Goal: Navigation & Orientation: Find specific page/section

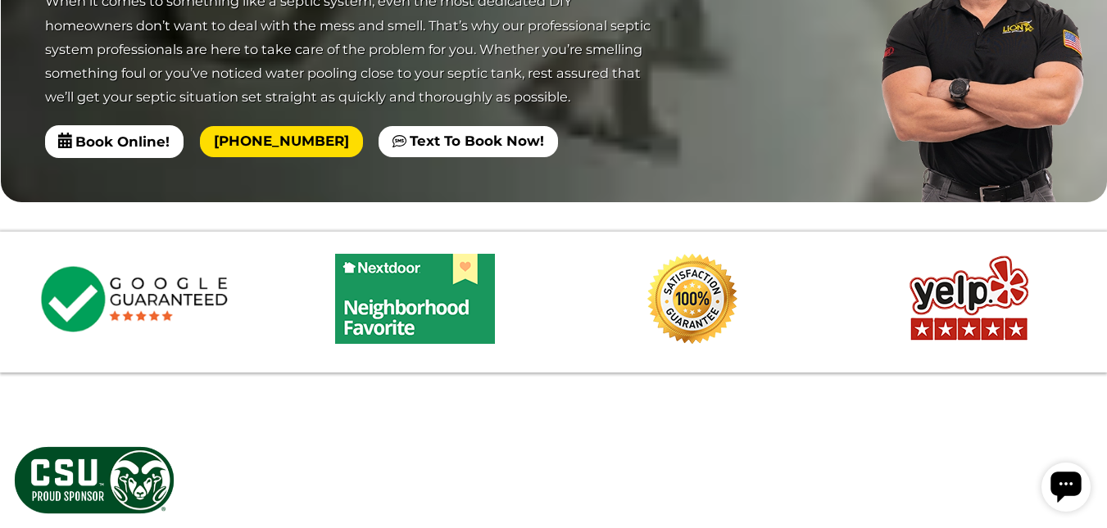
scroll to position [4177, 0]
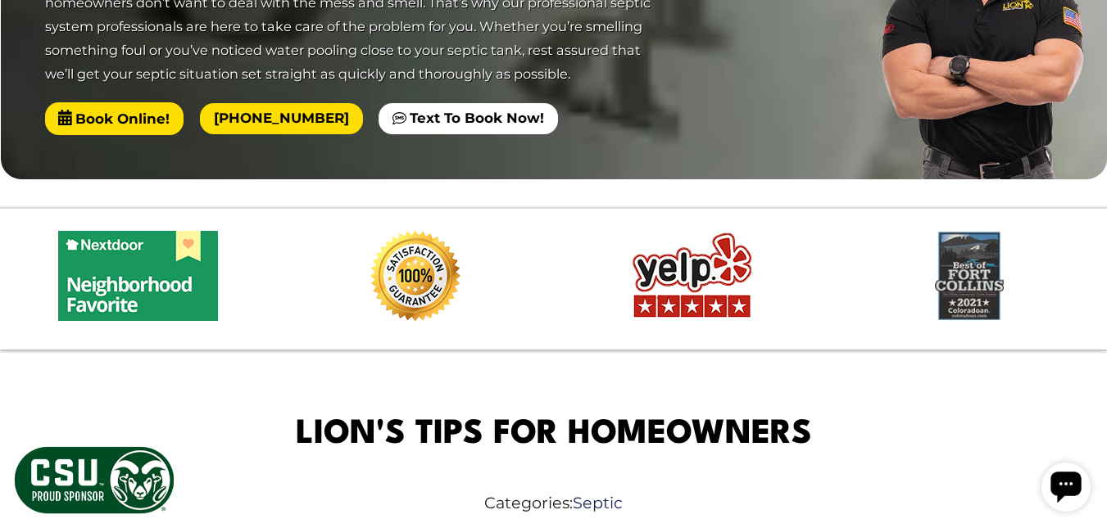
click at [129, 135] on span "Book Online!" at bounding box center [114, 118] width 139 height 33
click at [128, 135] on span "Book Online!" at bounding box center [114, 118] width 139 height 33
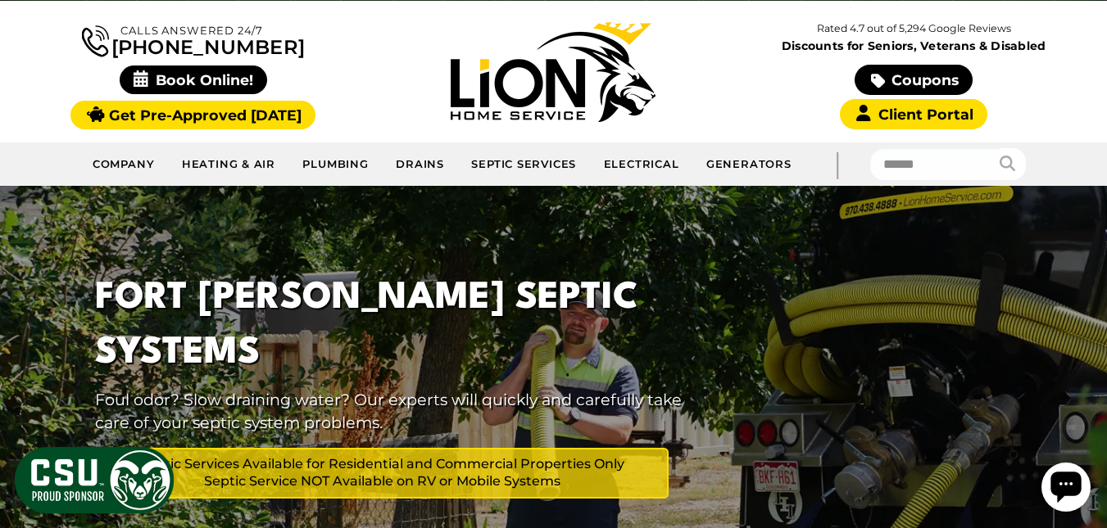
scroll to position [0, 0]
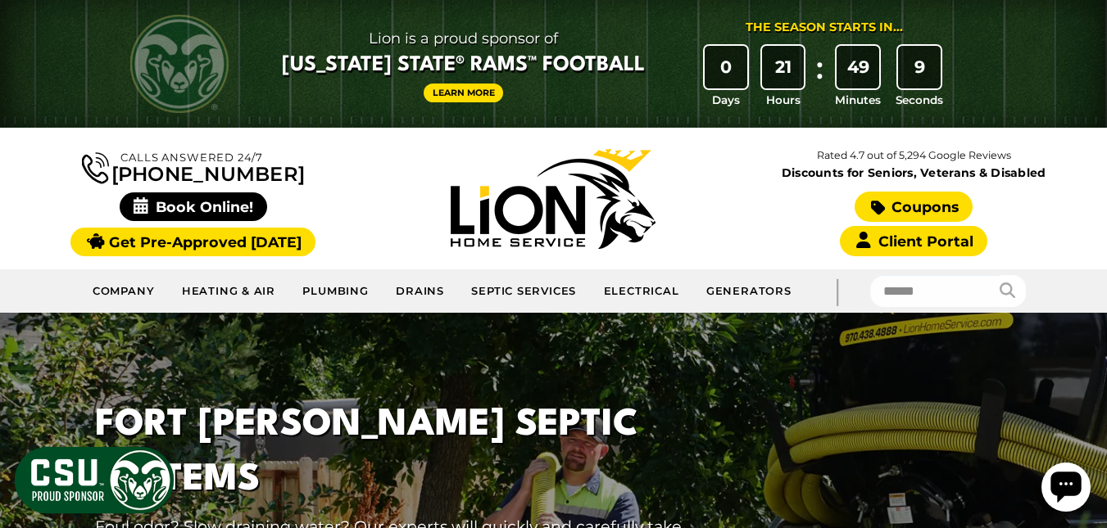
click at [901, 220] on link "Coupons" at bounding box center [913, 207] width 118 height 30
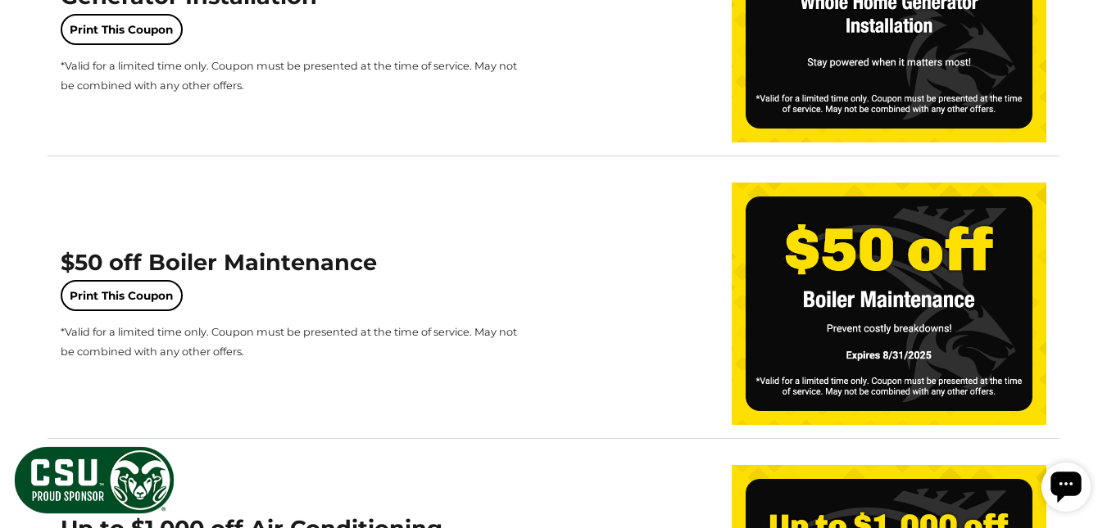
scroll to position [655, 0]
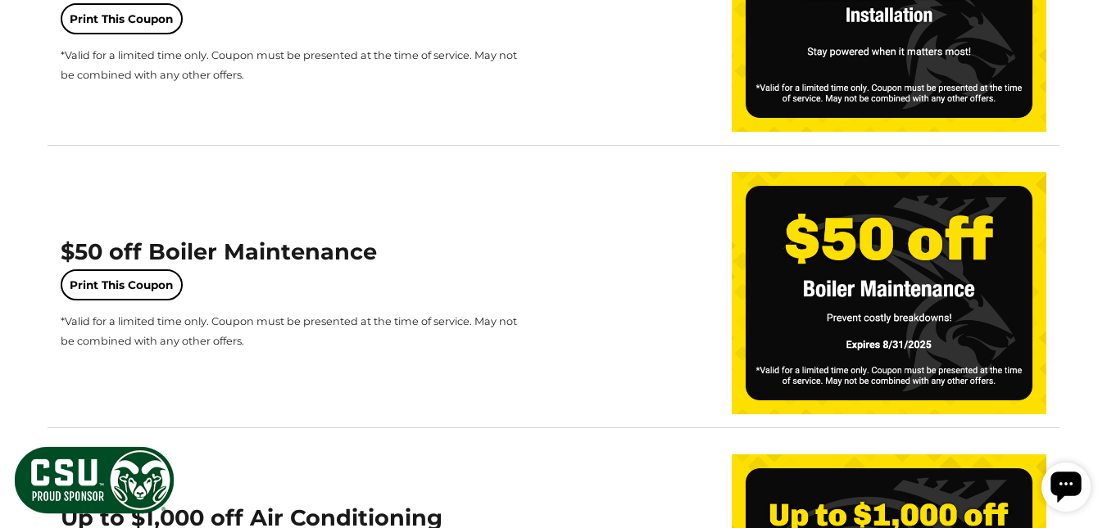
click at [124, 70] on div "Up to $2,025 off Whole Home Generator Installation Print This Coupon *Valid for…" at bounding box center [293, 10] width 464 height 148
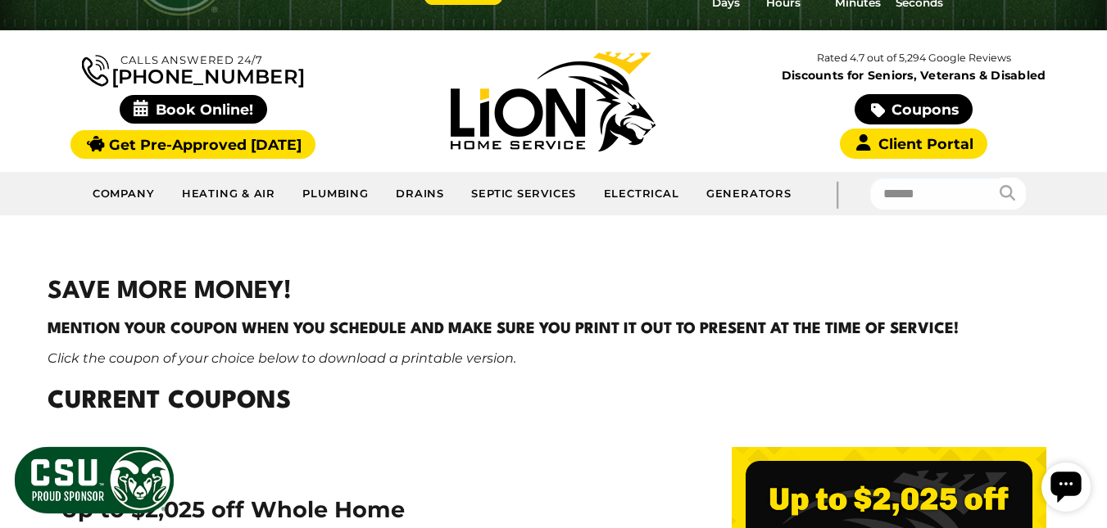
scroll to position [0, 0]
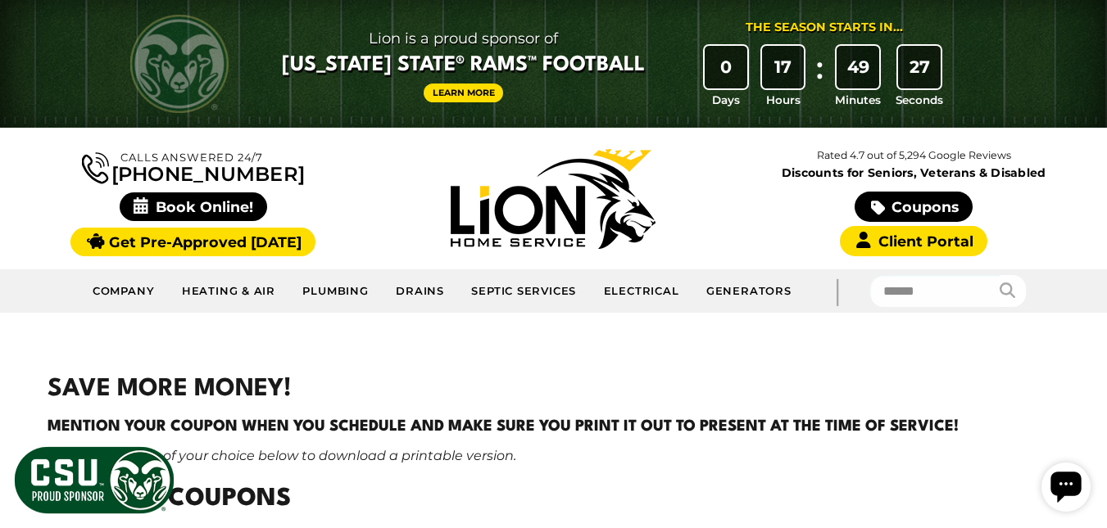
click at [228, 172] on link "[PHONE_NUMBER]" at bounding box center [193, 166] width 223 height 35
